Goal: Task Accomplishment & Management: Manage account settings

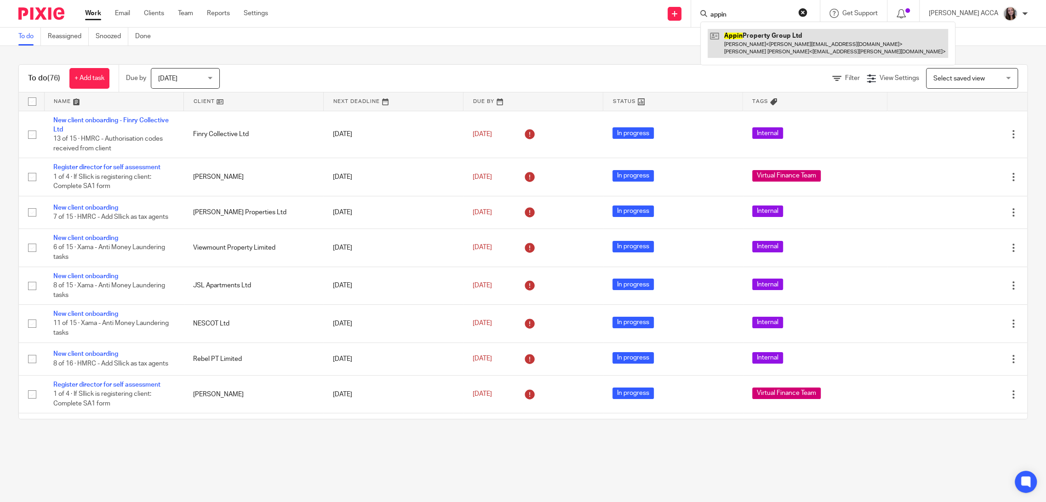
type input "appin"
click at [764, 53] on link at bounding box center [827, 43] width 240 height 28
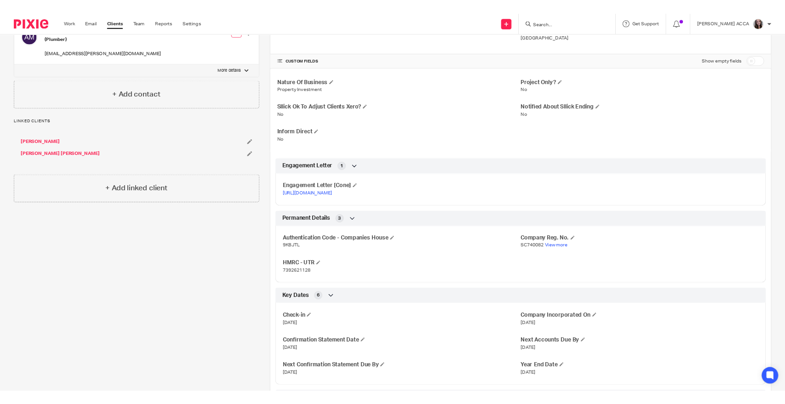
scroll to position [185, 0]
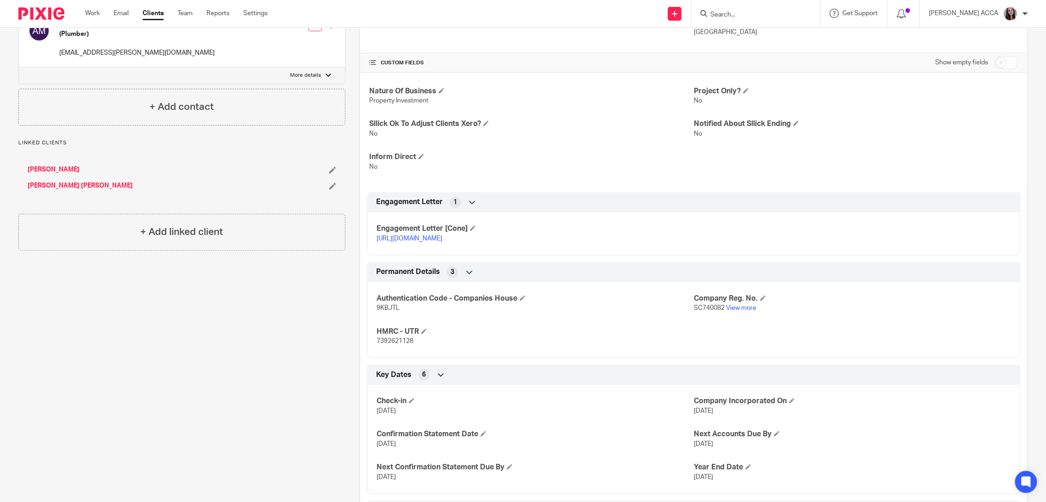
click at [381, 309] on span "9KBJTL" at bounding box center [387, 308] width 23 height 6
copy span "9KBJTL"
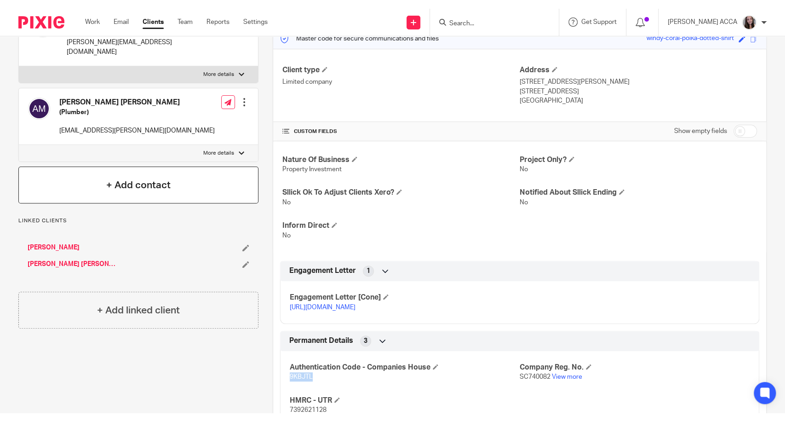
scroll to position [0, 0]
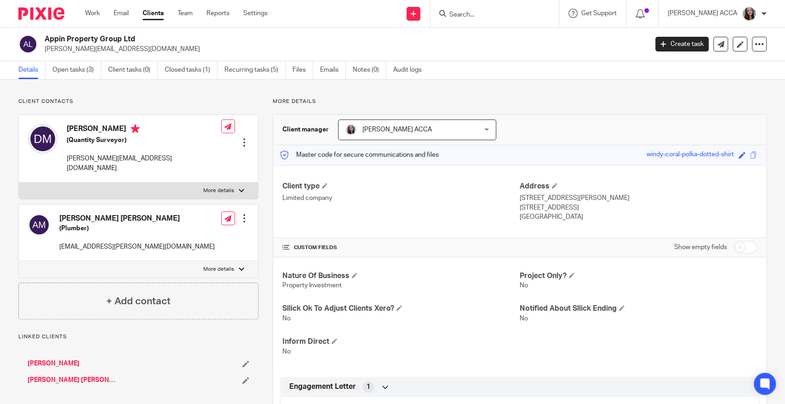
click at [541, 11] on form at bounding box center [497, 13] width 98 height 11
click at [525, 12] on input "Search" at bounding box center [489, 15] width 83 height 8
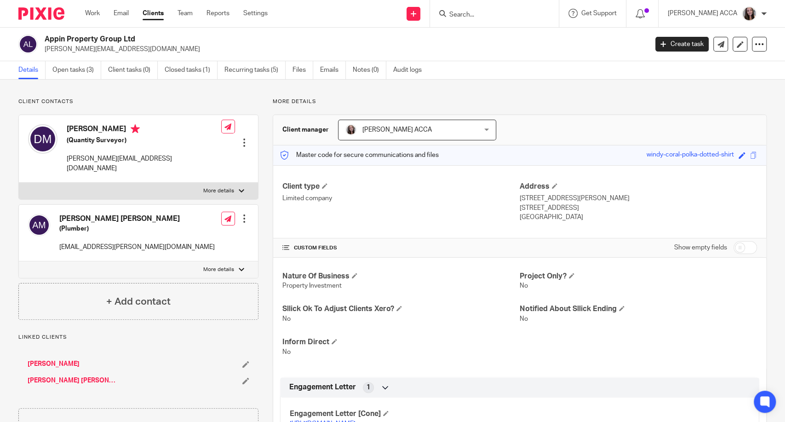
click at [475, 15] on input "Search" at bounding box center [489, 15] width 83 height 8
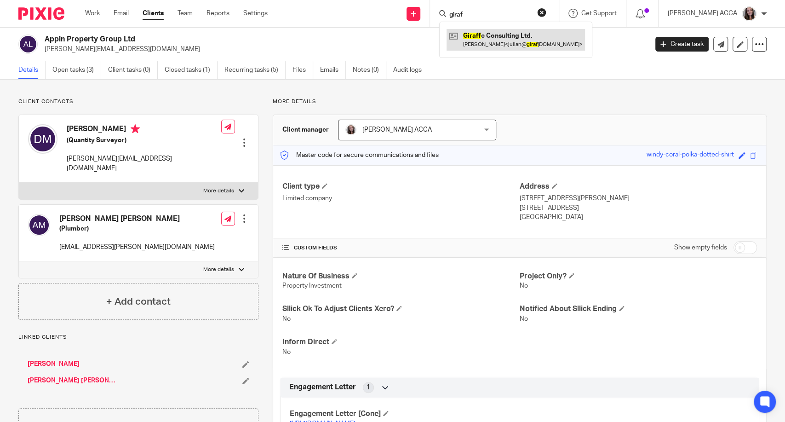
type input "giraf"
click at [478, 41] on link at bounding box center [515, 39] width 138 height 21
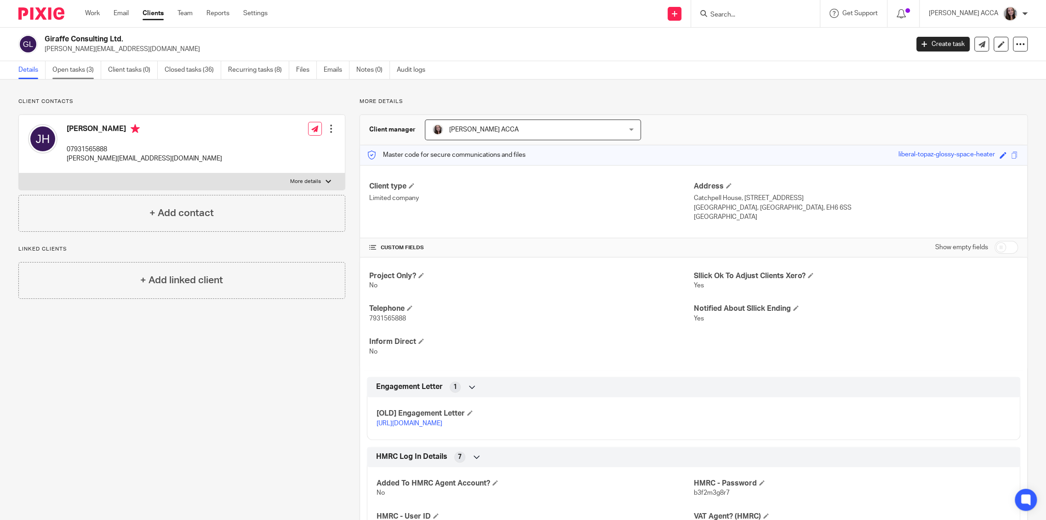
click at [63, 70] on link "Open tasks (3)" at bounding box center [76, 70] width 49 height 18
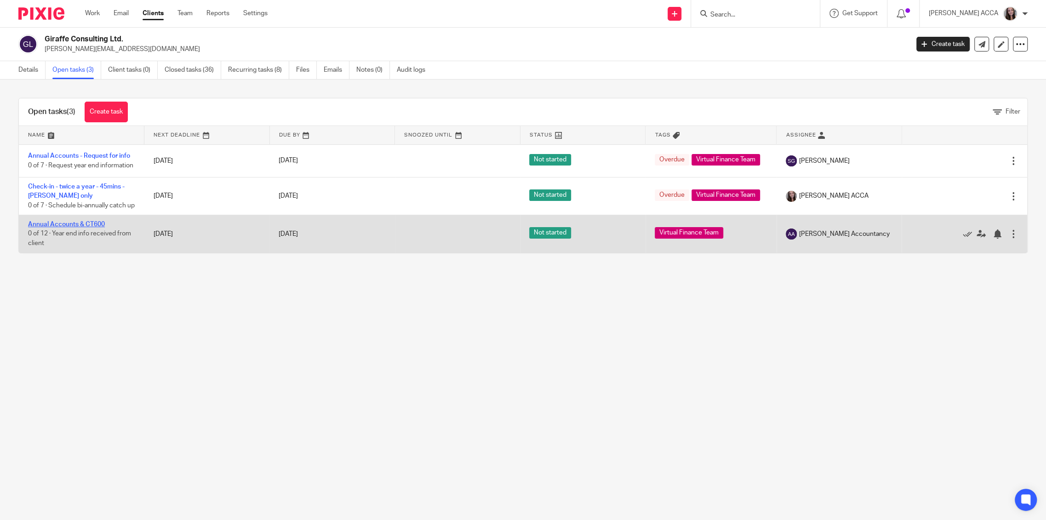
click at [70, 228] on link "Annual Accounts & CT600" at bounding box center [66, 224] width 77 height 6
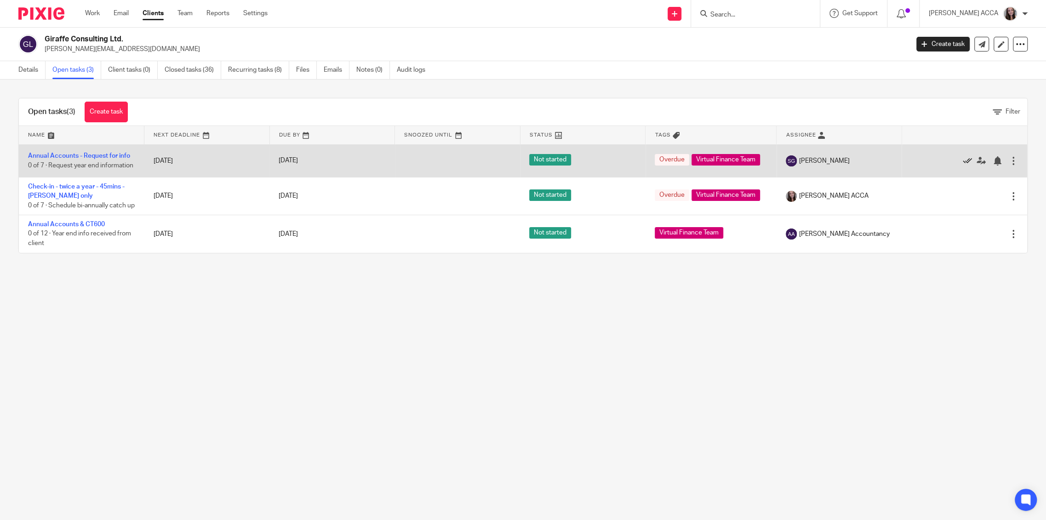
click at [963, 163] on icon at bounding box center [967, 160] width 9 height 9
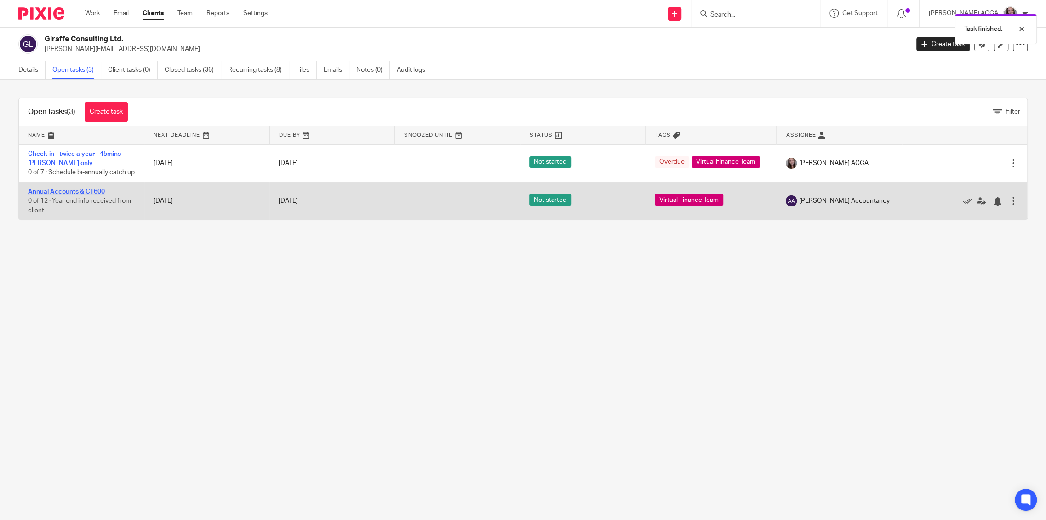
click at [91, 195] on link "Annual Accounts & CT600" at bounding box center [66, 191] width 77 height 6
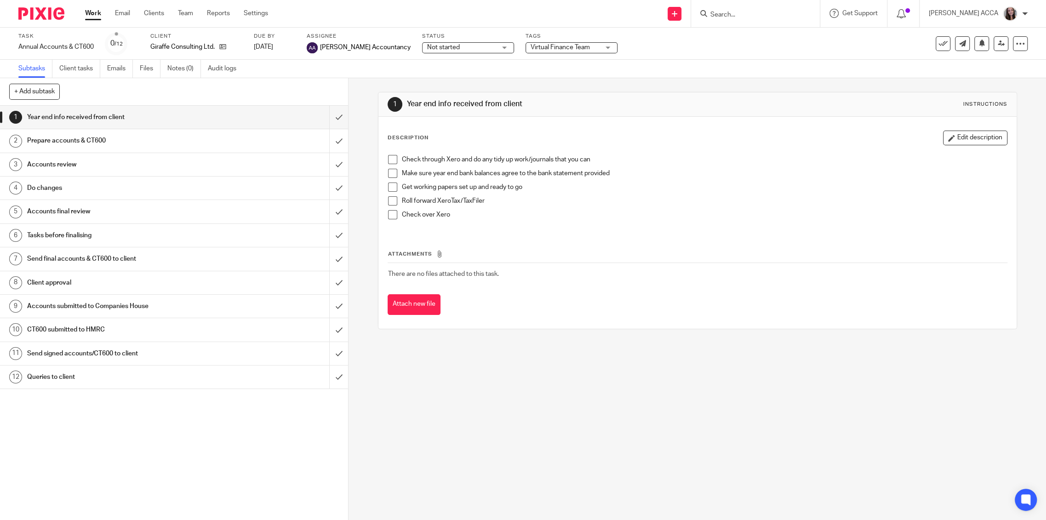
click at [64, 257] on h1 "Send final accounts & CT600 to client" at bounding box center [124, 259] width 195 height 14
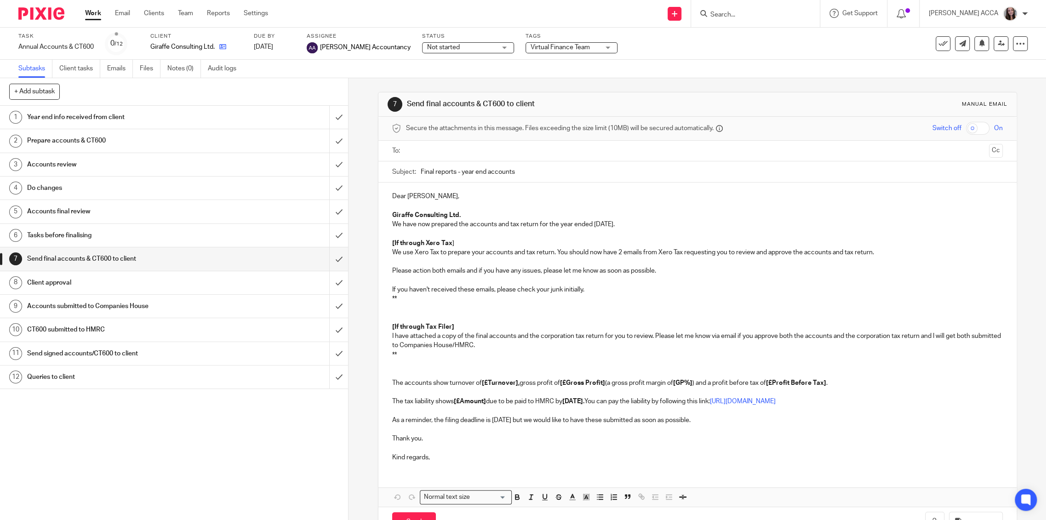
click at [219, 46] on link at bounding box center [220, 46] width 11 height 9
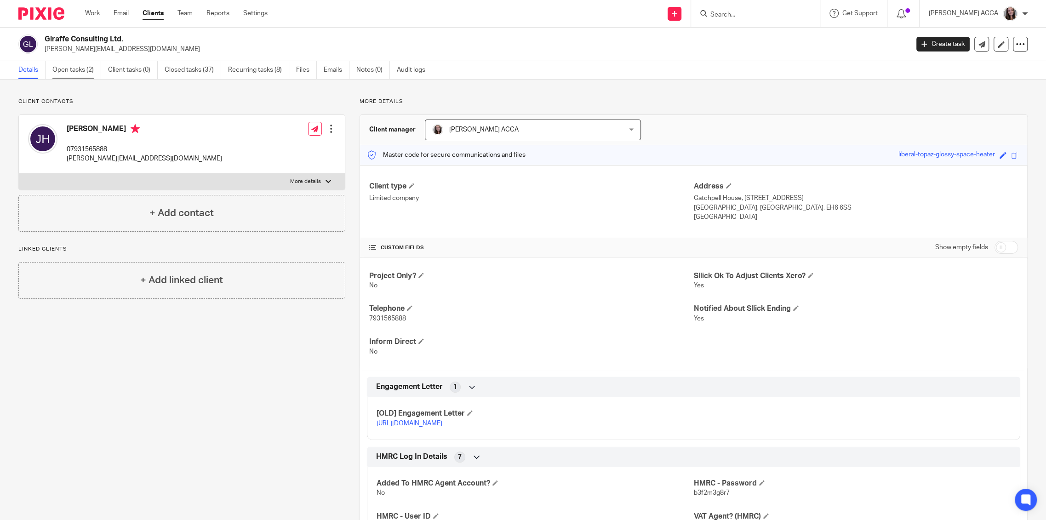
click at [53, 68] on link "Open tasks (2)" at bounding box center [76, 70] width 49 height 18
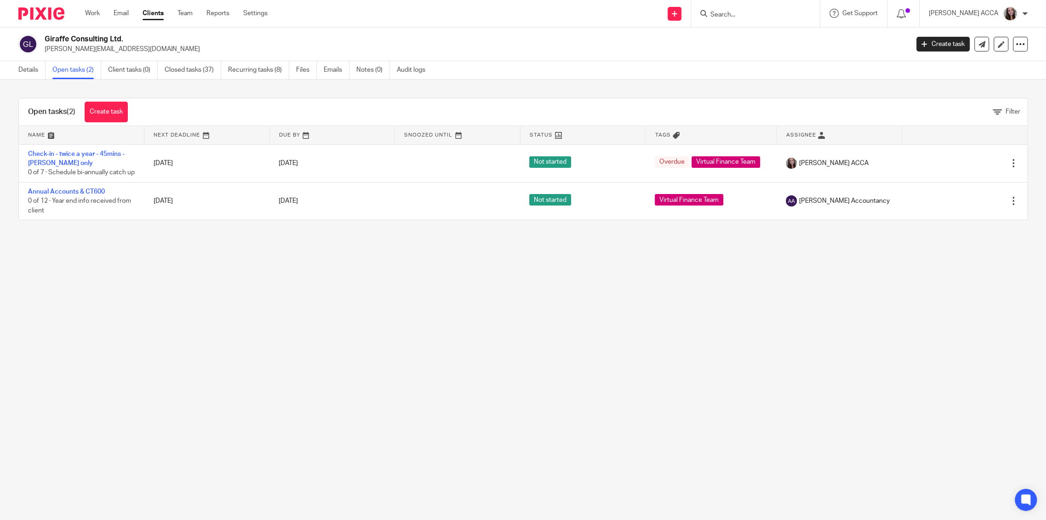
click at [932, 34] on div "Giraffe Consulting Ltd. [PERSON_NAME][EMAIL_ADDRESS][DOMAIN_NAME] Create task U…" at bounding box center [522, 43] width 1009 height 19
click at [931, 42] on link "Create task" at bounding box center [942, 44] width 53 height 15
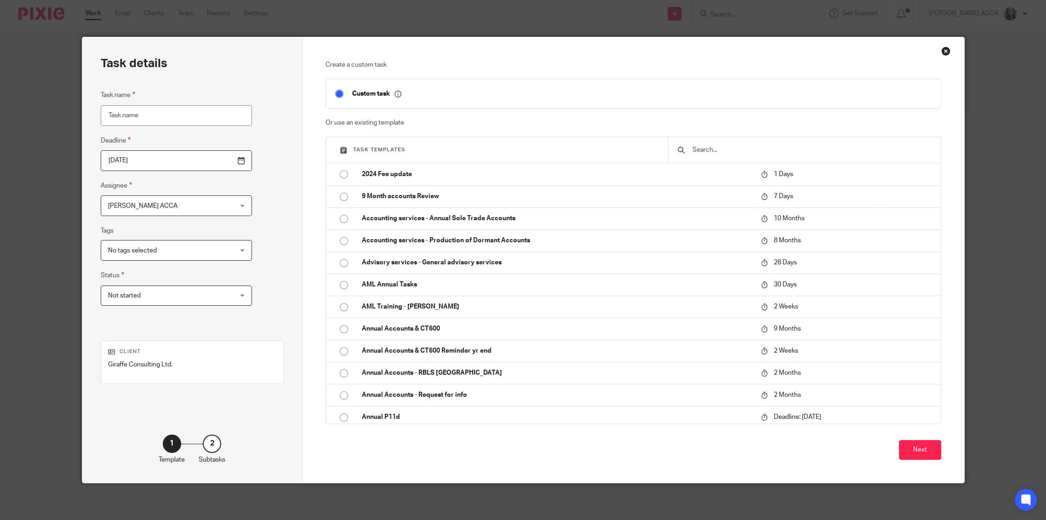
click at [843, 152] on input "text" at bounding box center [810, 150] width 239 height 10
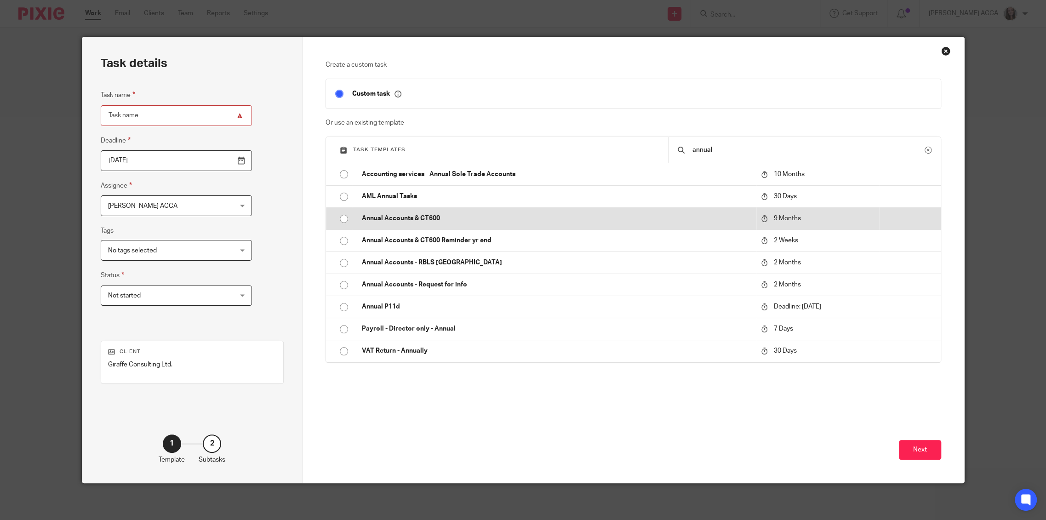
type input "annual"
click at [447, 213] on td "Annual Accounts & CT600" at bounding box center [555, 218] width 404 height 22
type input "[DATE]"
type input "Annual Accounts & CT600"
checkbox input "false"
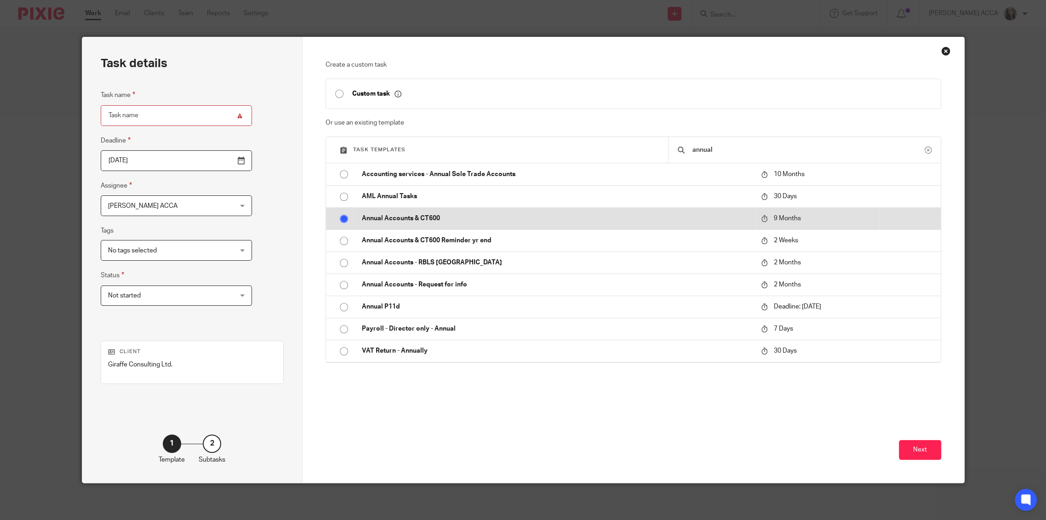
radio input "true"
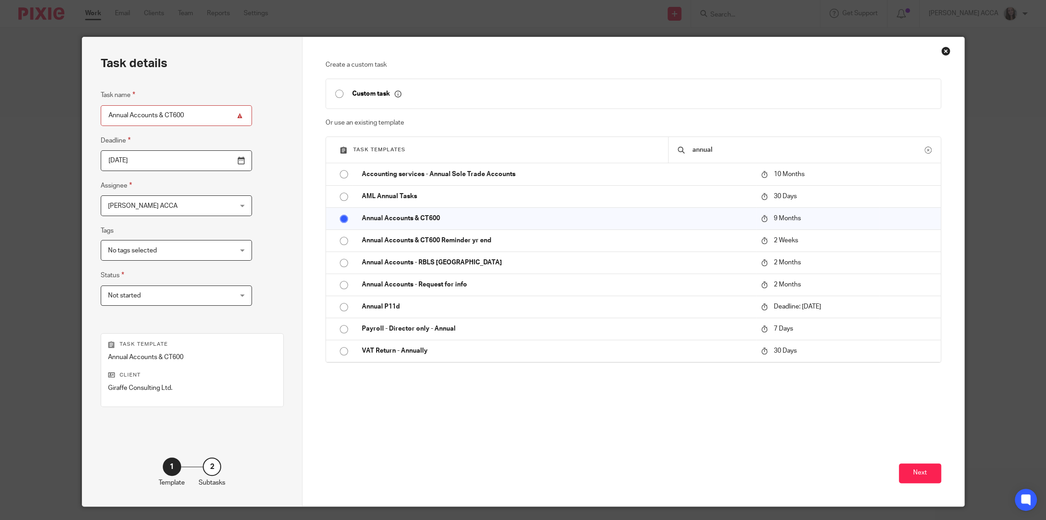
click at [221, 162] on input "2026-05-25" at bounding box center [176, 160] width 151 height 21
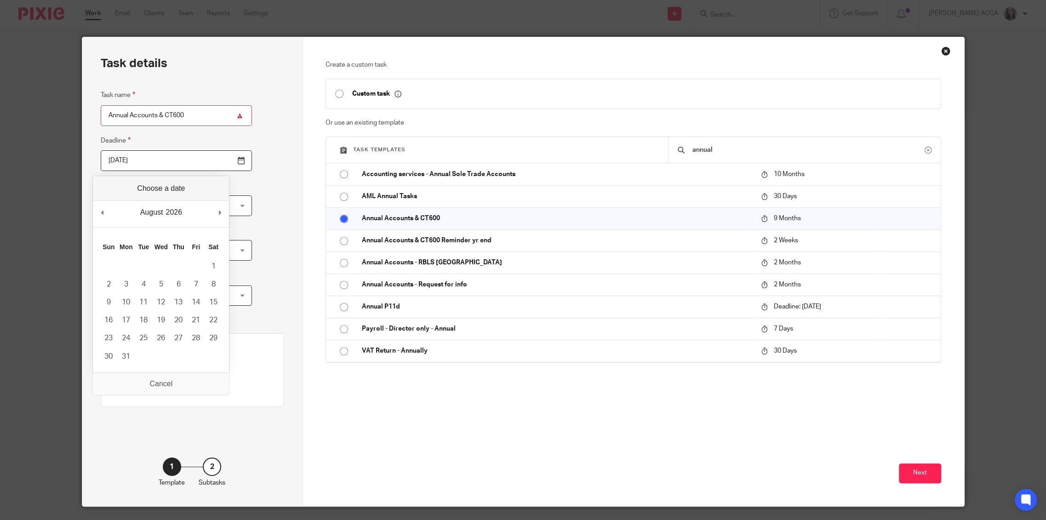
drag, startPoint x: 142, startPoint y: 160, endPoint x: 0, endPoint y: 145, distance: 143.3
click at [0, 145] on html "Work Email Clients Team Reports Settings Work Email Clients Team Reports Settin…" at bounding box center [523, 260] width 1046 height 520
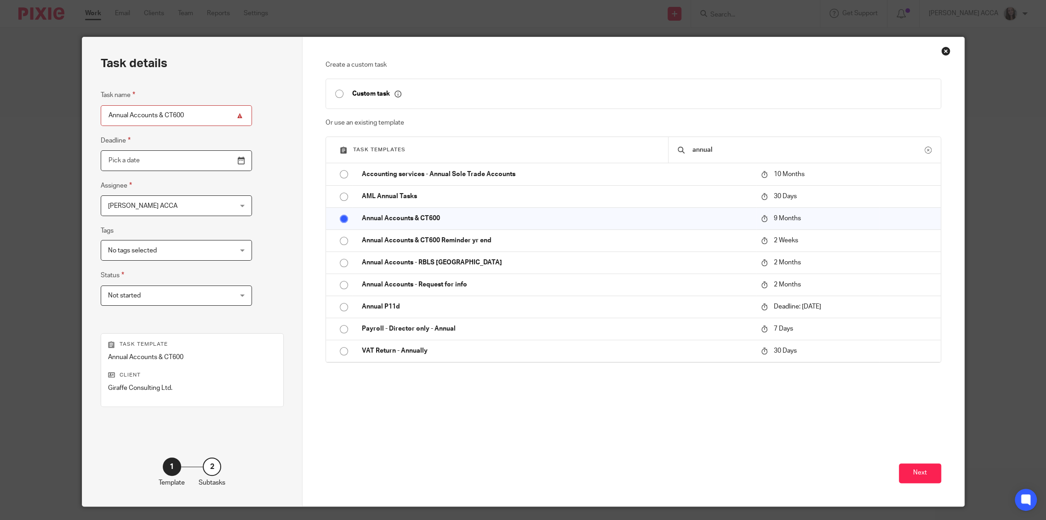
click at [216, 160] on input "Use the arrow keys to pick a date" at bounding box center [176, 160] width 151 height 21
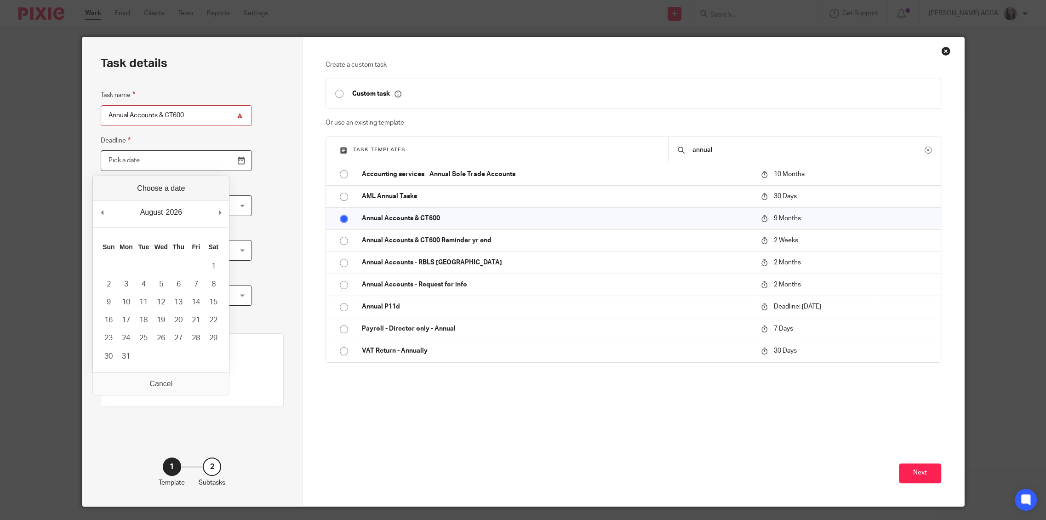
click at [105, 188] on div "August January February March April May June July August September October Nove…" at bounding box center [160, 274] width 137 height 197
click at [114, 186] on div "July January February March April May June July August September October Novemb…" at bounding box center [160, 265] width 137 height 179
click at [129, 154] on input "Use the arrow keys to pick a date" at bounding box center [176, 160] width 151 height 21
click at [133, 144] on fieldset "Deadline" at bounding box center [176, 153] width 151 height 36
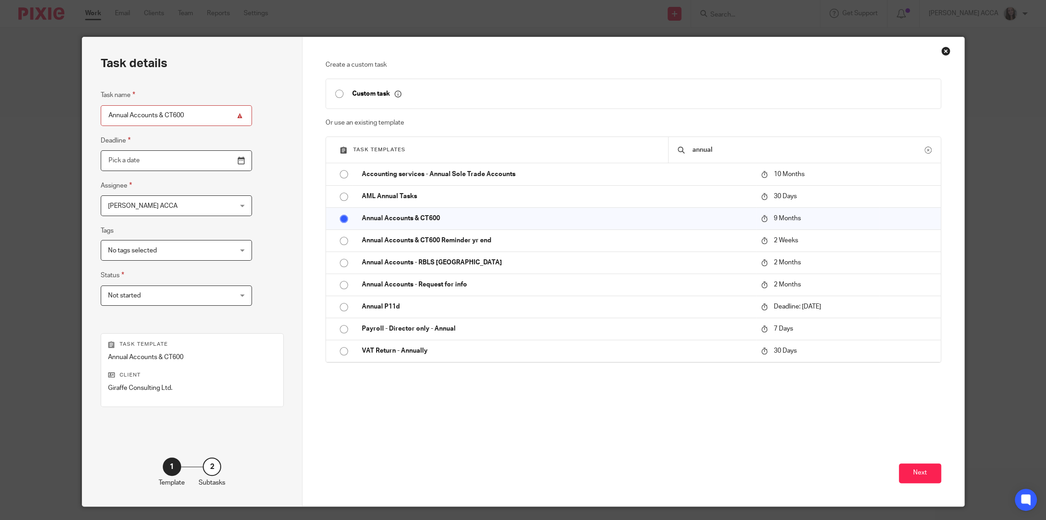
click at [127, 162] on input "Use the arrow keys to pick a date" at bounding box center [176, 160] width 151 height 21
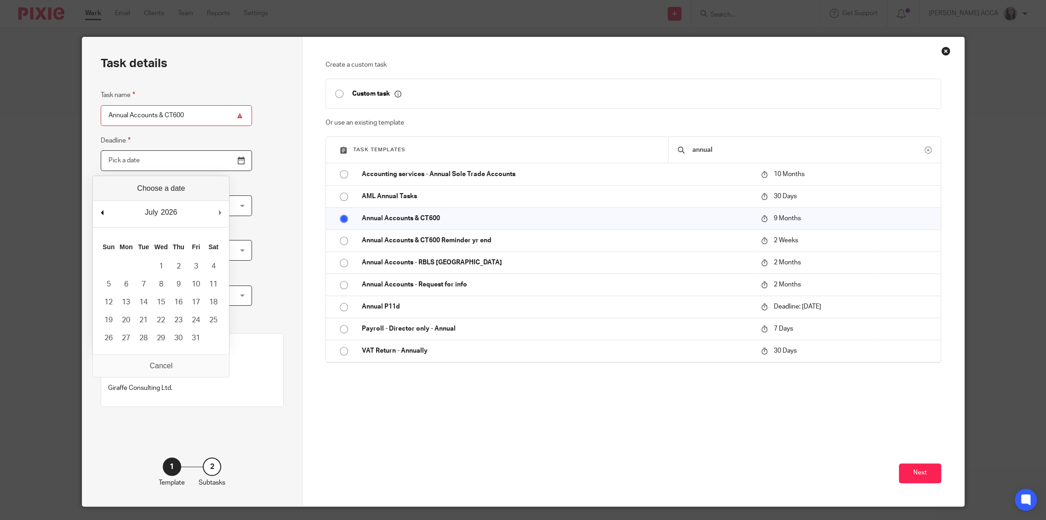
click at [96, 210] on div "July January February March April May June July August September October Novemb…" at bounding box center [161, 214] width 136 height 26
type input "2025-09-30"
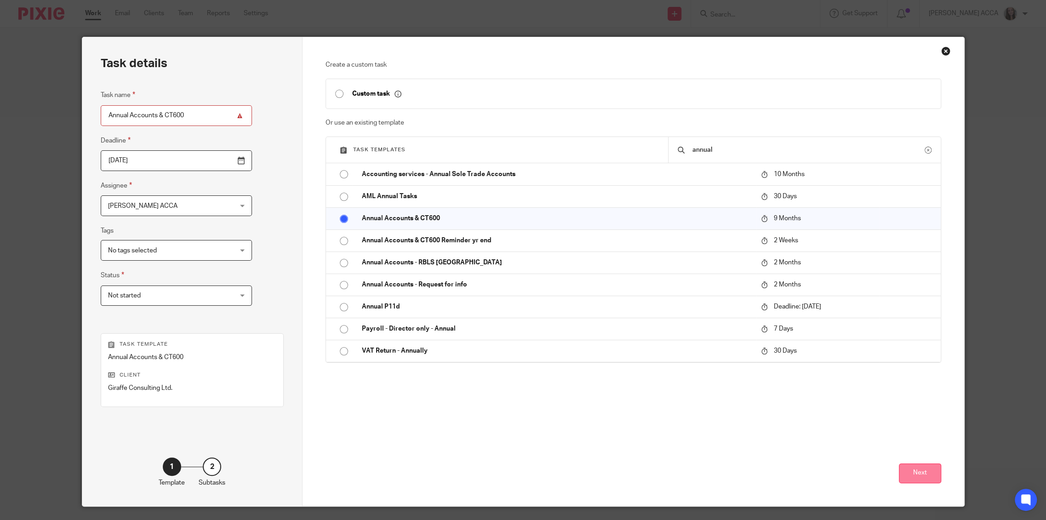
click at [917, 471] on button "Next" at bounding box center [920, 473] width 42 height 20
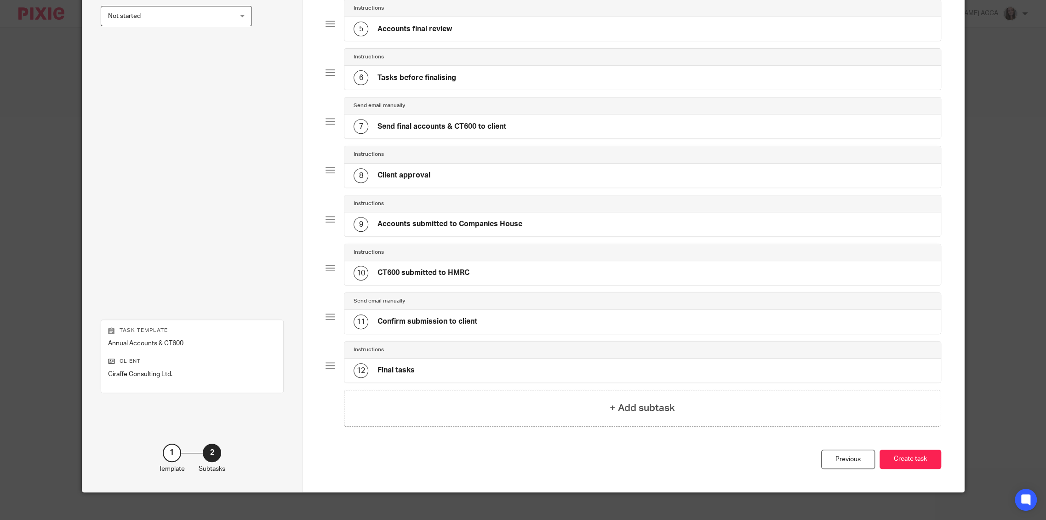
scroll to position [287, 0]
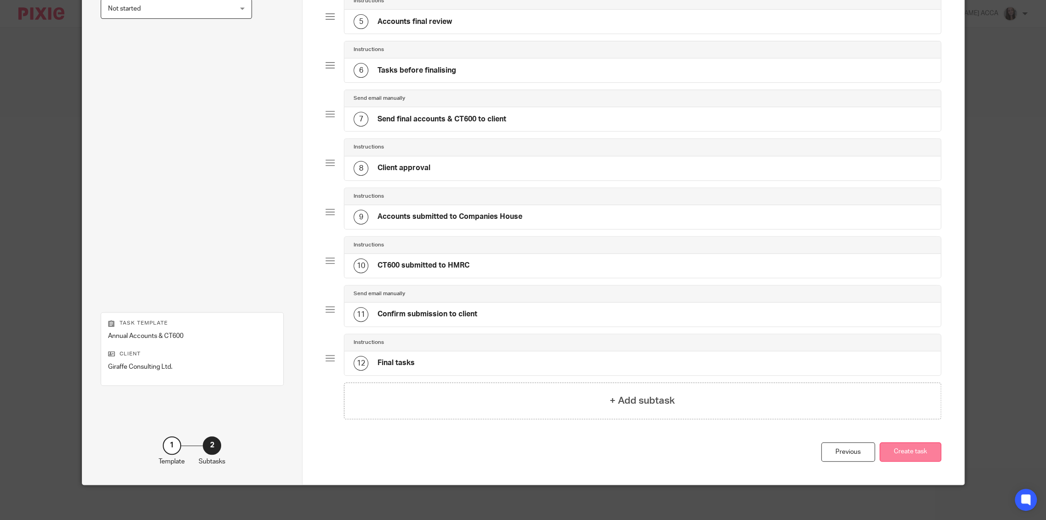
click at [919, 446] on button "Create task" at bounding box center [910, 452] width 62 height 20
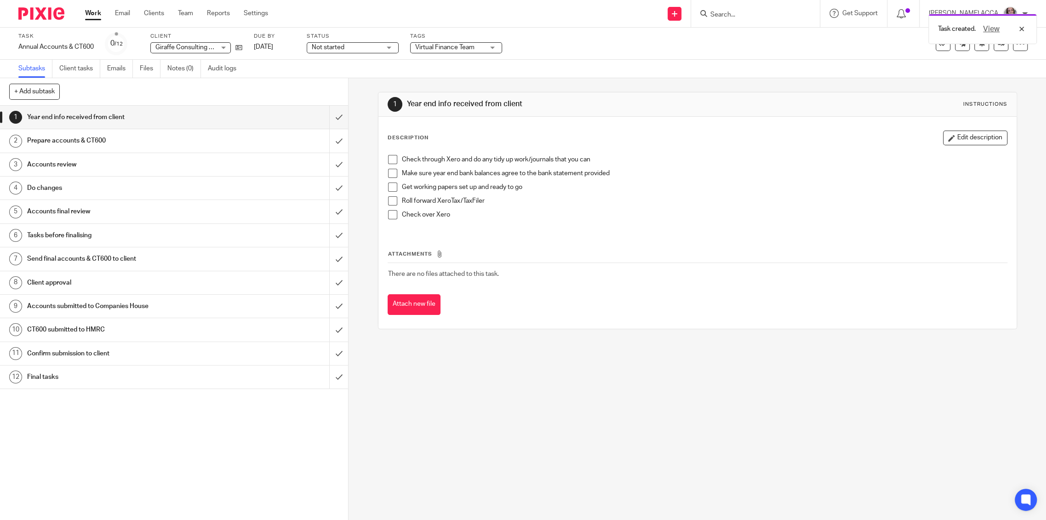
click at [115, 256] on h1 "Send final accounts & CT600 to client" at bounding box center [124, 259] width 195 height 14
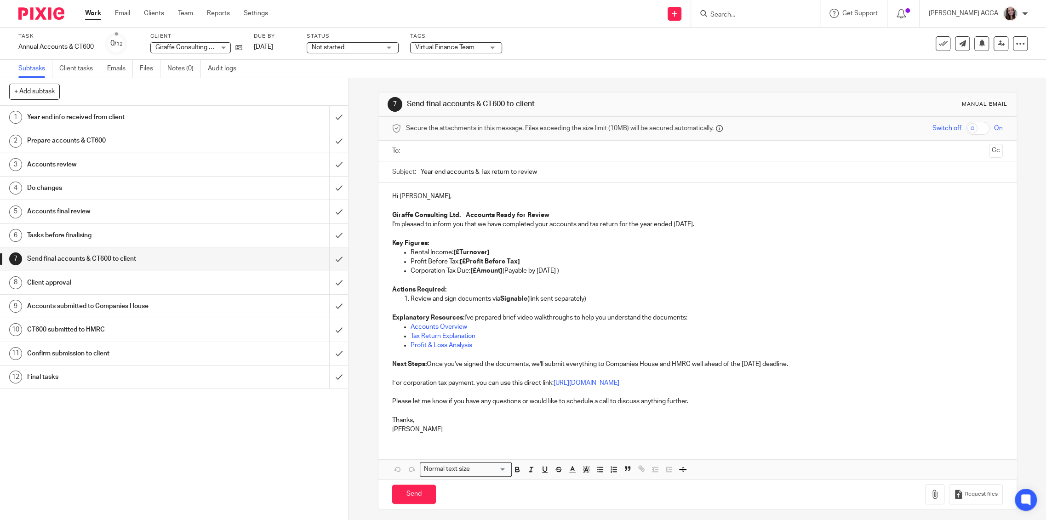
click at [490, 147] on input "text" at bounding box center [697, 151] width 576 height 11
click at [416, 171] on div "Subject: Year end accounts & Tax return to review" at bounding box center [697, 174] width 610 height 21
click at [421, 172] on input "Year end accounts & Tax return to review" at bounding box center [712, 174] width 582 height 21
type input "2025 Year end accounts & Tax return to review"
click at [416, 252] on p "Rental Income: [£Turnover]" at bounding box center [706, 254] width 592 height 9
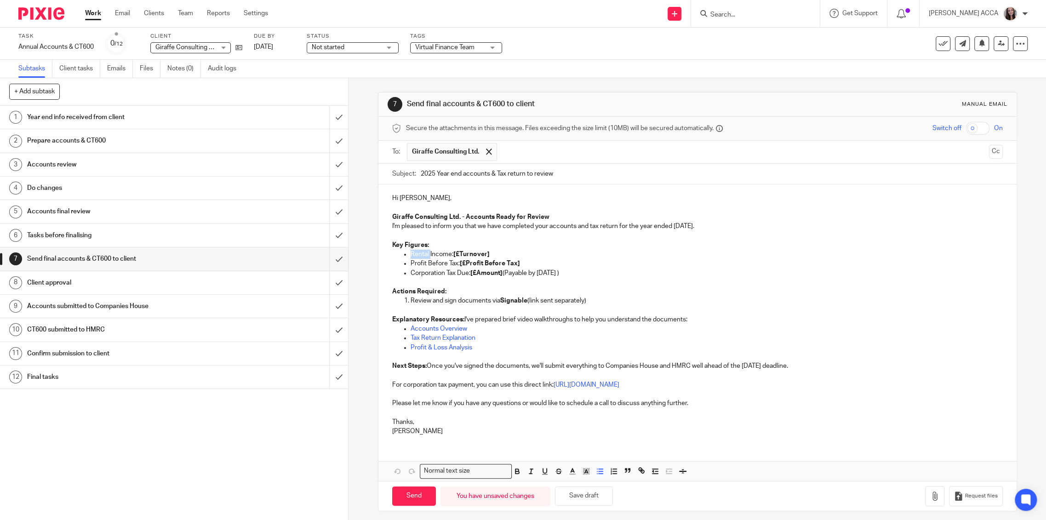
click at [415, 252] on p "Rental Income: [£Turnover]" at bounding box center [706, 254] width 592 height 9
click at [462, 253] on p "Turnover: £" at bounding box center [706, 254] width 592 height 9
drag, startPoint x: 527, startPoint y: 261, endPoint x: 457, endPoint y: 261, distance: 69.4
click at [457, 261] on p "Profit Before Tax: [£Profit Before Tax]" at bounding box center [706, 263] width 592 height 9
click at [531, 260] on p "Profit Before Tax: [£Profit Before Tax]" at bounding box center [706, 263] width 592 height 9
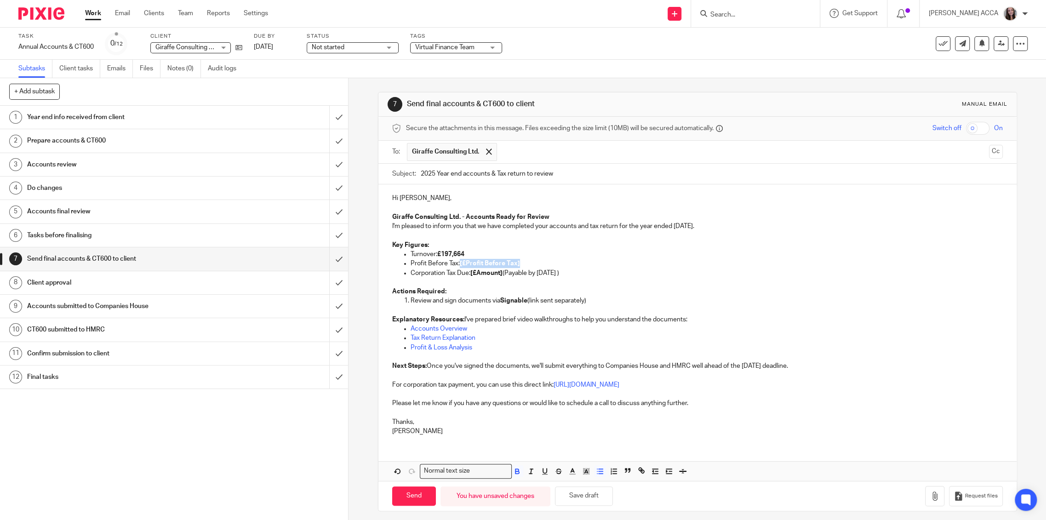
click at [519, 262] on p "Profit Before Tax: [£Profit Before Tax]" at bounding box center [706, 263] width 592 height 9
drag, startPoint x: 525, startPoint y: 260, endPoint x: 457, endPoint y: 265, distance: 68.2
click at [457, 265] on p "Profit Before Tax: [£Profit Before Tax]" at bounding box center [706, 263] width 592 height 9
drag, startPoint x: 502, startPoint y: 273, endPoint x: 470, endPoint y: 276, distance: 31.8
click at [470, 276] on p "Corporation Tax Due: [£Amount] (Payable by 30 Sep 2025 )" at bounding box center [706, 272] width 592 height 9
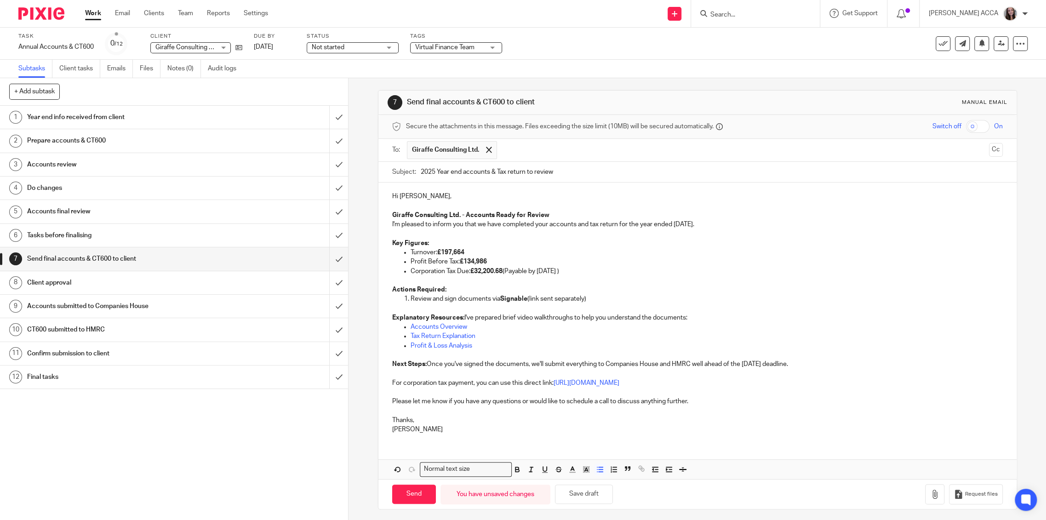
scroll to position [5, 0]
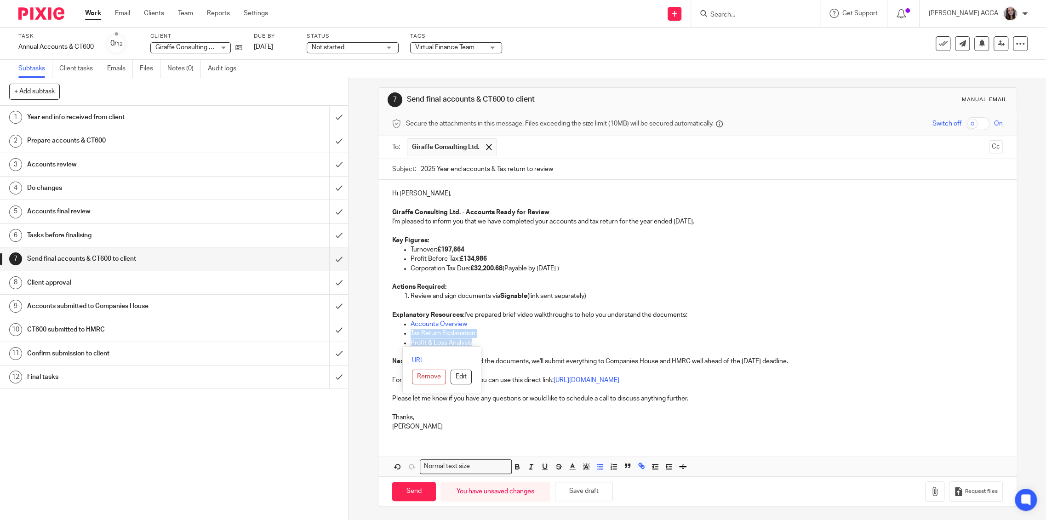
drag, startPoint x: 476, startPoint y: 343, endPoint x: 390, endPoint y: 332, distance: 86.6
click at [392, 332] on ul "Accounts Overview Tax Return Explanation Profit & Loss Analysis" at bounding box center [697, 337] width 610 height 37
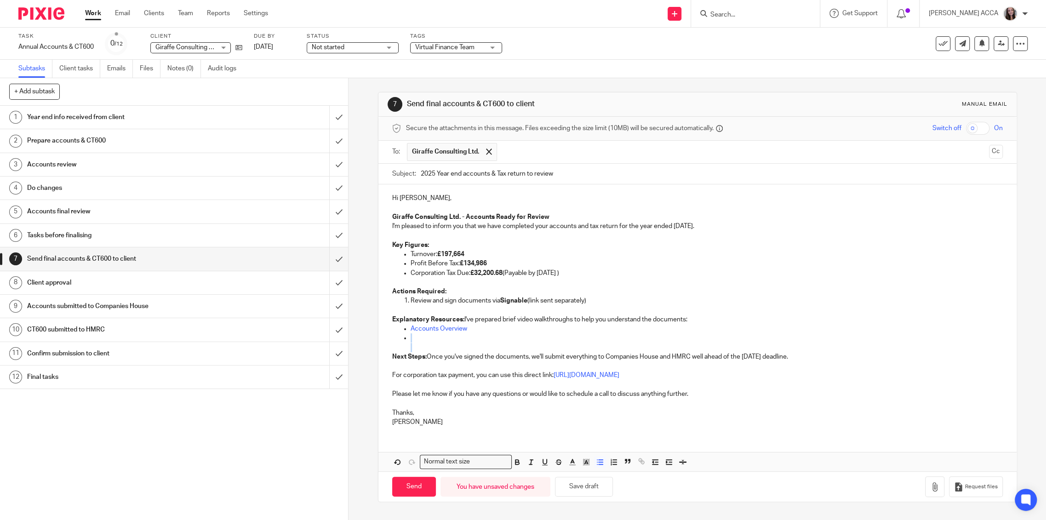
scroll to position [0, 0]
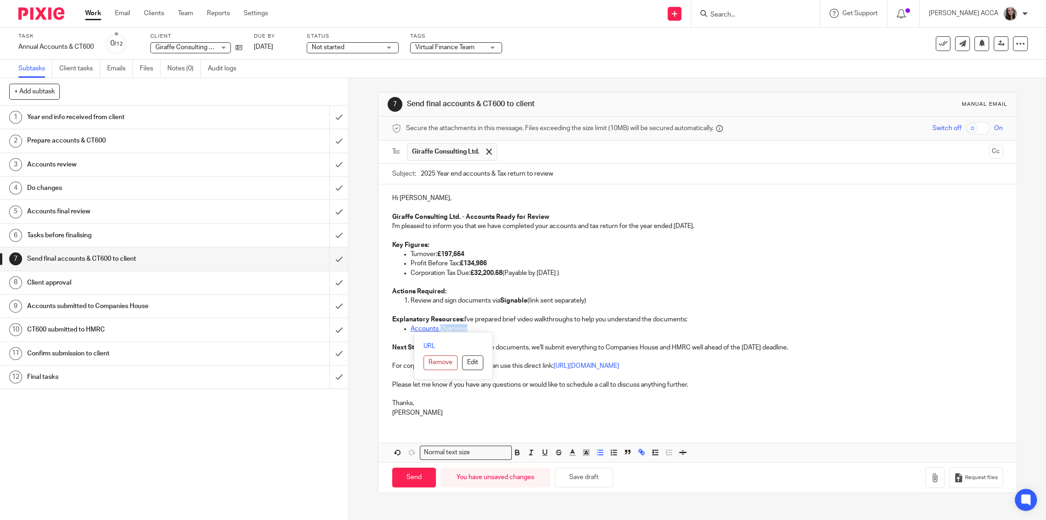
drag, startPoint x: 467, startPoint y: 328, endPoint x: 437, endPoint y: 329, distance: 29.9
click at [437, 329] on p "Accounts Overview" at bounding box center [706, 328] width 592 height 9
drag, startPoint x: 419, startPoint y: 328, endPoint x: 462, endPoint y: 350, distance: 48.7
click at [464, 350] on p "Next Steps: Once you've signed the documents, we'll submit everything to Compan…" at bounding box center [697, 347] width 610 height 9
click at [427, 329] on link "Accounts" at bounding box center [424, 328] width 28 height 6
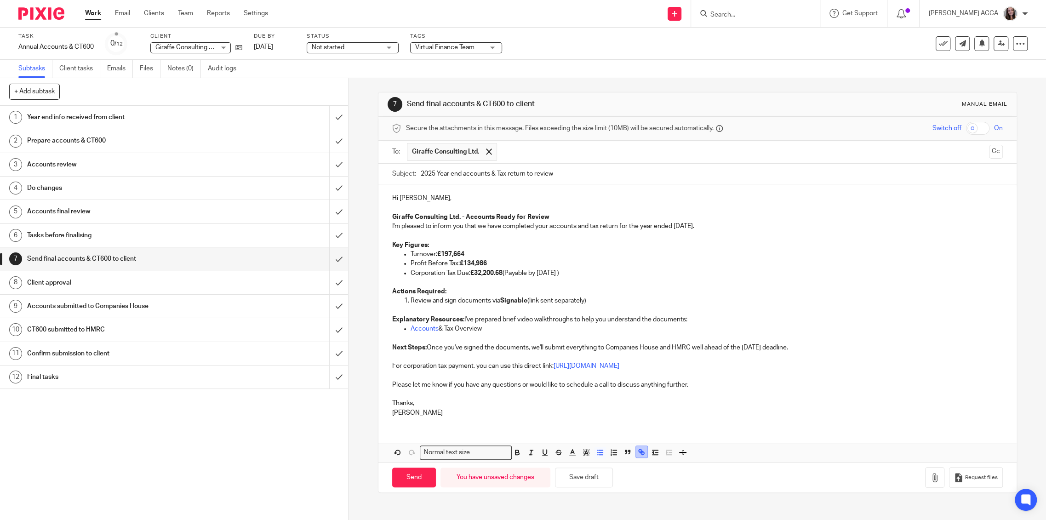
click at [636, 456] on button "button" at bounding box center [641, 451] width 11 height 11
click at [381, 394] on button "Cancel" at bounding box center [374, 397] width 30 height 15
click at [522, 342] on div "Hi Julian, Giraffe Consulting Ltd. - Accounts Ready for Review I'm pleased to i…" at bounding box center [697, 303] width 638 height 239
click at [426, 328] on link "Accounts" at bounding box center [424, 328] width 28 height 6
click at [637, 453] on icon "button" at bounding box center [641, 452] width 8 height 8
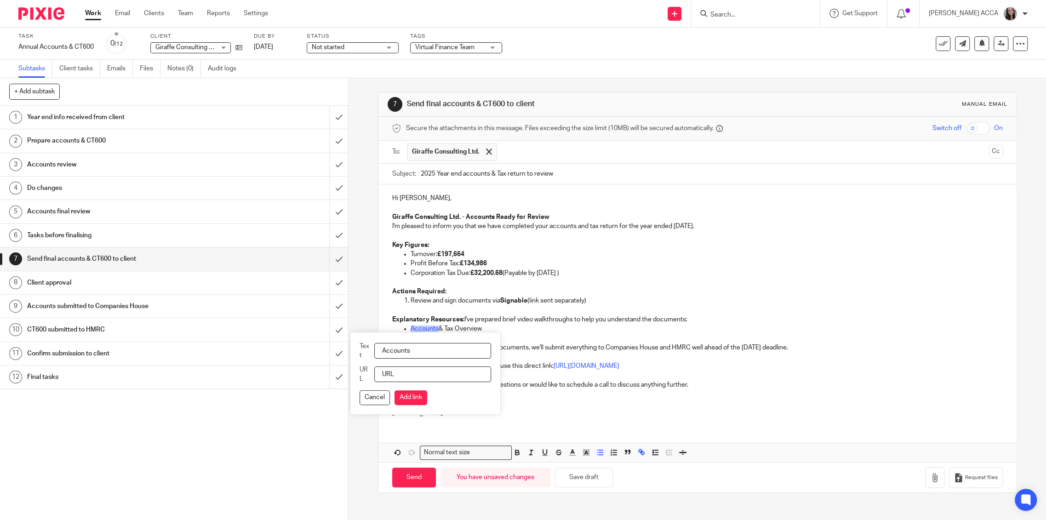
click at [368, 396] on button "Cancel" at bounding box center [374, 397] width 30 height 15
click at [409, 362] on button "Remove" at bounding box center [412, 362] width 34 height 15
click at [481, 326] on p "Accounts & Tax Overview" at bounding box center [706, 328] width 592 height 9
drag, startPoint x: 497, startPoint y: 331, endPoint x: 408, endPoint y: 331, distance: 89.6
click at [410, 331] on p "Accounts & Tax Overview" at bounding box center [706, 328] width 592 height 9
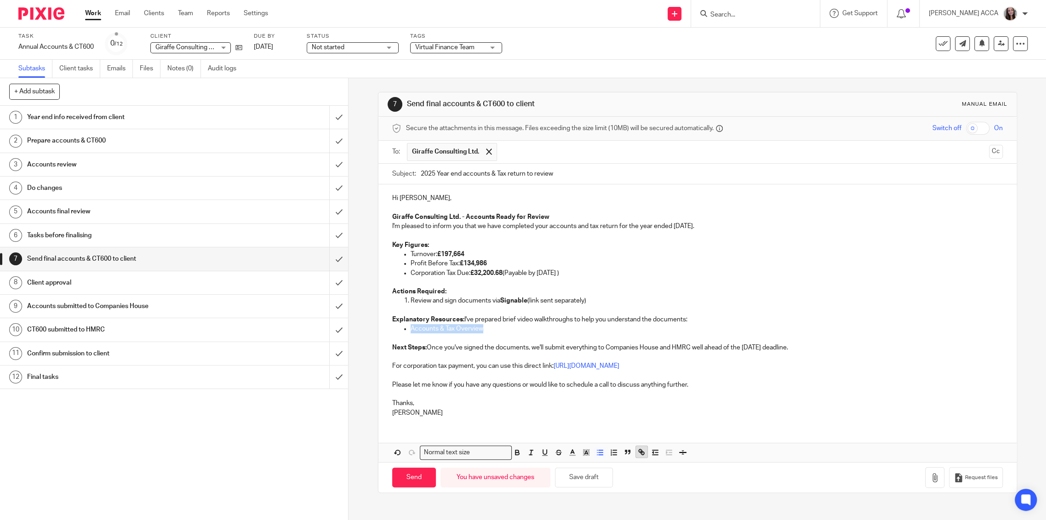
click at [641, 450] on icon "button" at bounding box center [641, 452] width 8 height 8
paste input "https://www.loom.com/share/0dc51002fc8a4aefa7ee5c34bfe965ce?sid=64a7945d-b13b-4…"
type input "https://www.loom.com/share/0dc51002fc8a4aefa7ee5c34bfe965ce?sid=64a7945d-b13b-4…"
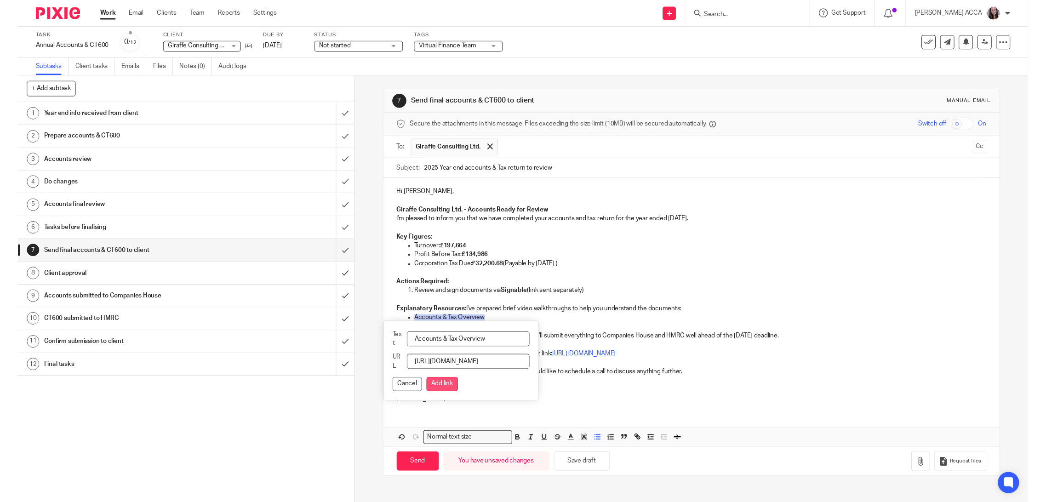
scroll to position [0, 0]
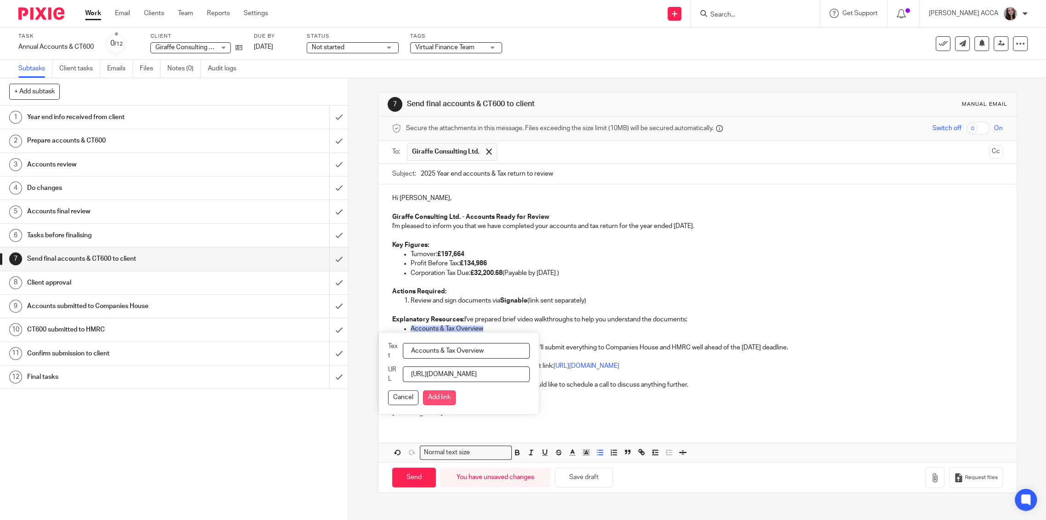
click at [439, 398] on button "Add link" at bounding box center [439, 397] width 33 height 15
click at [485, 298] on p "Review and sign documents via Signable (link sent separately)" at bounding box center [706, 300] width 592 height 9
click at [487, 299] on p "Review and sign documents via Signable (link sent separately)" at bounding box center [706, 300] width 592 height 9
click at [429, 172] on input "2025 Year end accounts & Tax return to review" at bounding box center [712, 174] width 582 height 21
type input "2024 Year end accounts & Tax return to review"
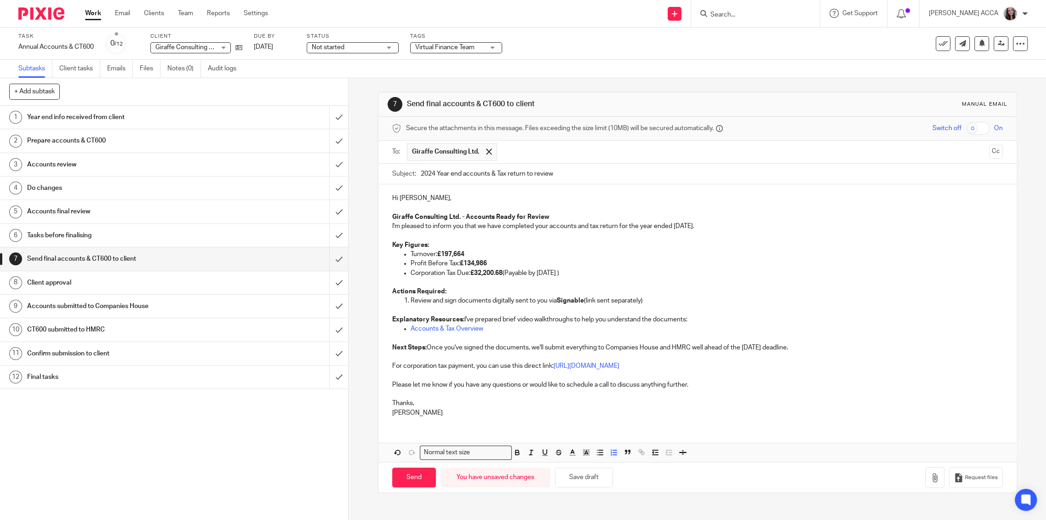
click at [504, 245] on p "Key Figures:" at bounding box center [697, 244] width 610 height 9
click at [522, 214] on strong "Giraffe Consulting Ltd. - Accounts Ready for Review" at bounding box center [470, 217] width 157 height 6
click at [525, 218] on strong "Giraffe Consulting Ltd. - Accounts Ready for your Review" at bounding box center [479, 217] width 174 height 6
click at [593, 281] on p at bounding box center [706, 282] width 592 height 9
click at [410, 409] on p "Nicole" at bounding box center [697, 412] width 610 height 9
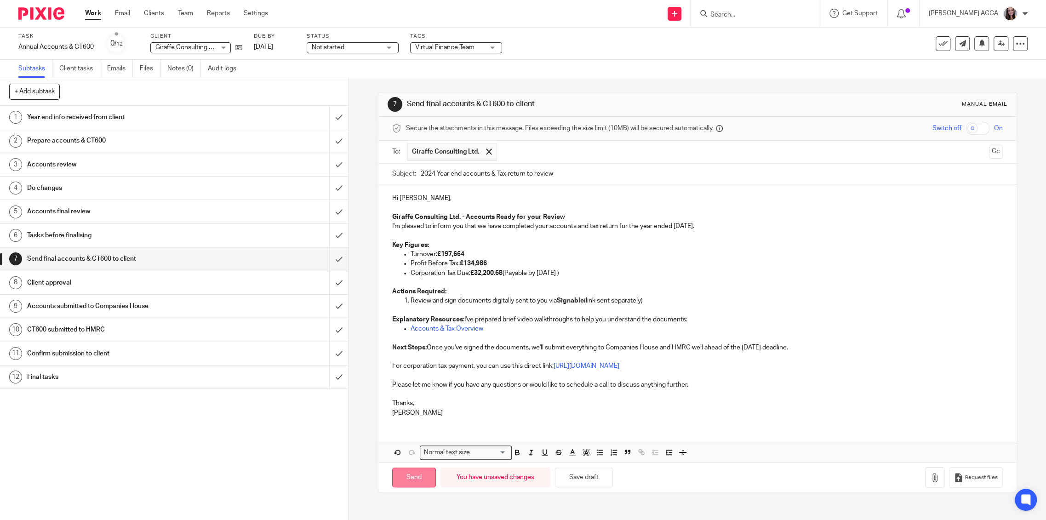
click at [414, 479] on input "Send" at bounding box center [414, 477] width 44 height 20
type input "Sent"
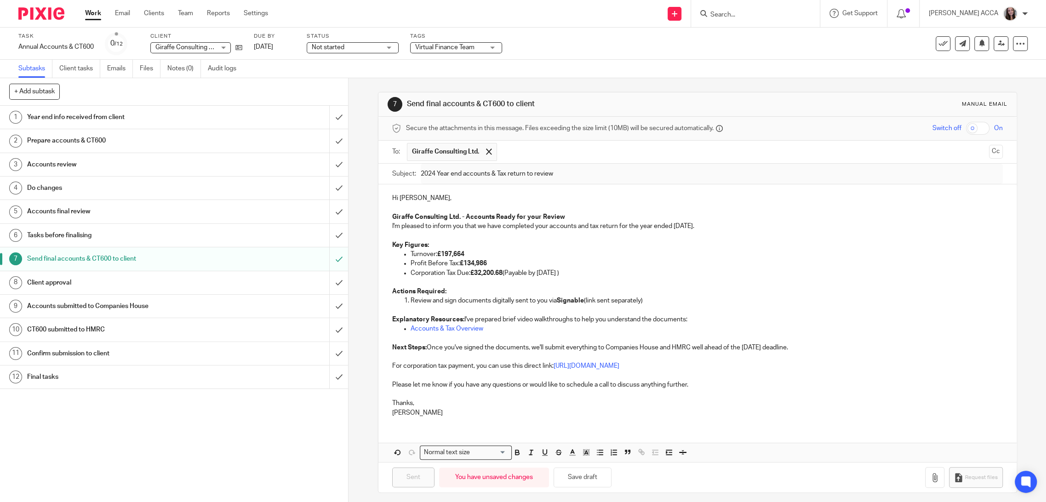
click at [69, 376] on h1 "Final tasks" at bounding box center [124, 377] width 195 height 14
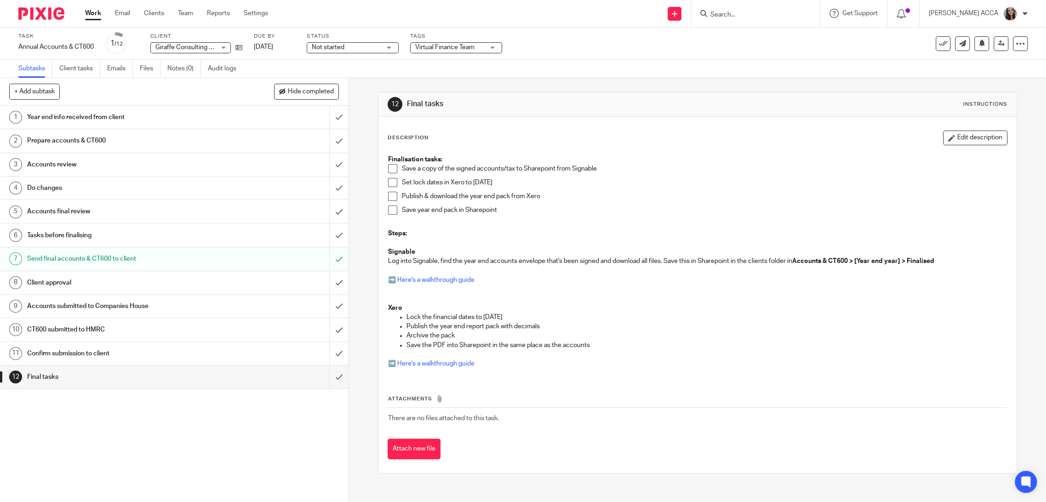
click at [390, 182] on span at bounding box center [392, 182] width 9 height 9
